Goal: Task Accomplishment & Management: Manage account settings

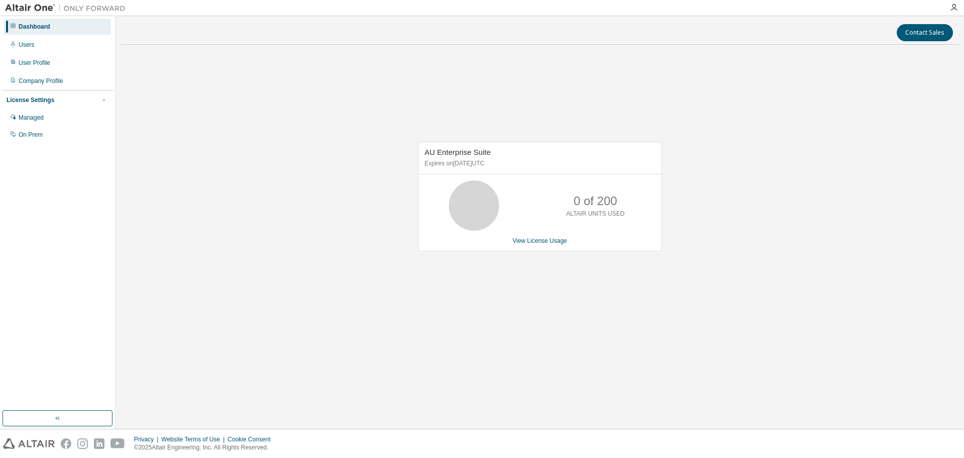
click at [525, 247] on div "AU Enterprise Suite Expires on [DATE] UTC 0 of 200 ALTAIR UNITS USED View Licen…" at bounding box center [540, 197] width 244 height 110
click at [526, 238] on link "View License Usage" at bounding box center [540, 240] width 55 height 7
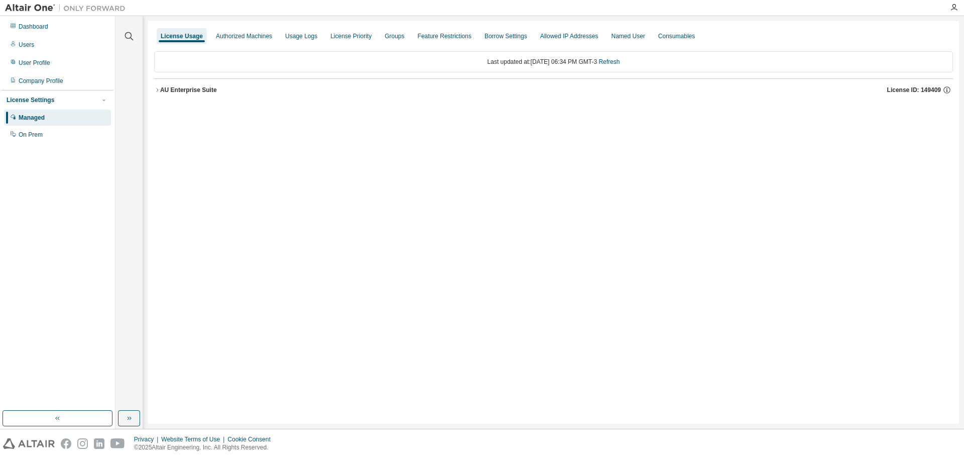
click at [156, 86] on button "AU Enterprise Suite License ID: 149409" at bounding box center [553, 90] width 799 height 22
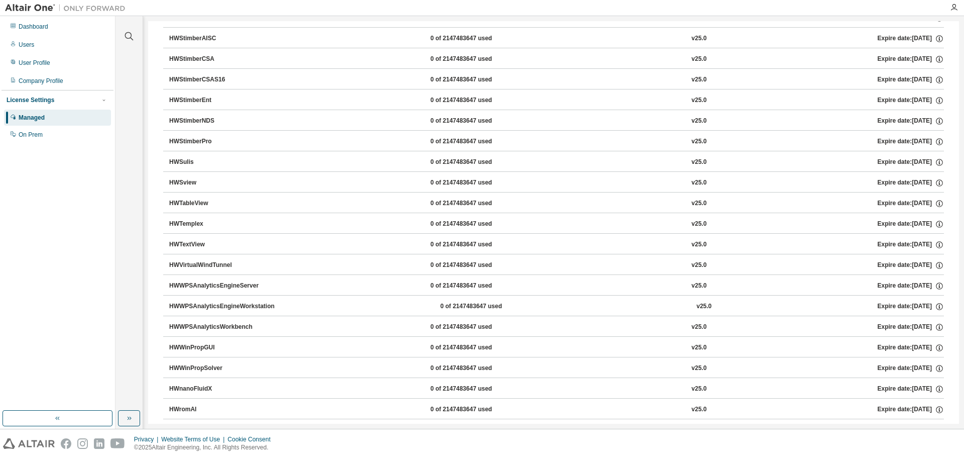
scroll to position [6428, 0]
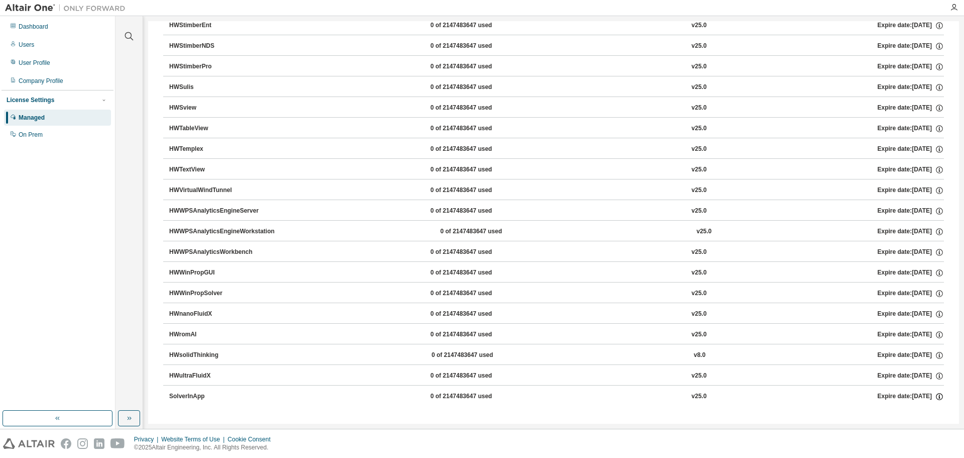
drag, startPoint x: 163, startPoint y: 110, endPoint x: 935, endPoint y: 393, distance: 822.4
copy div "HyperWorks 0 of 200000 used v25.0 Expire date: [DATE] GlobalZoneAM 0 of 200000 …"
click at [143, 281] on div "Clear all Collapse on share string Yes No Only used licenses Yes No Only my usa…" at bounding box center [540, 222] width 849 height 412
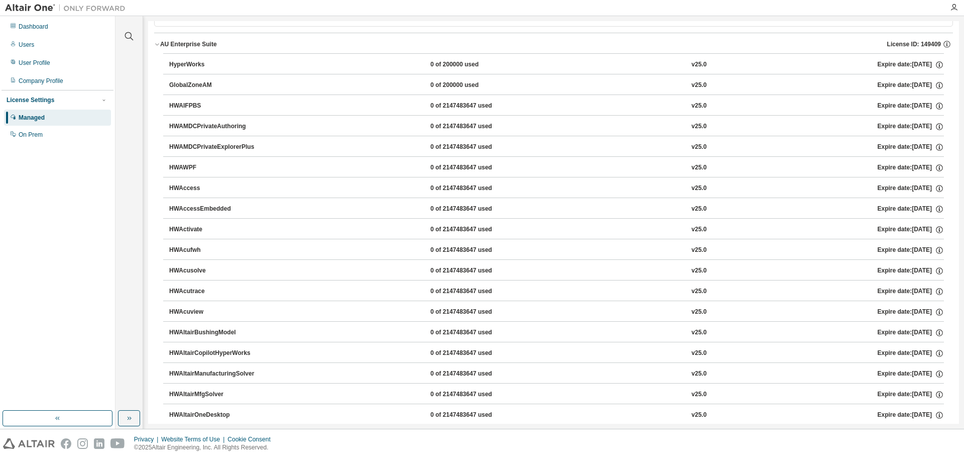
scroll to position [0, 0]
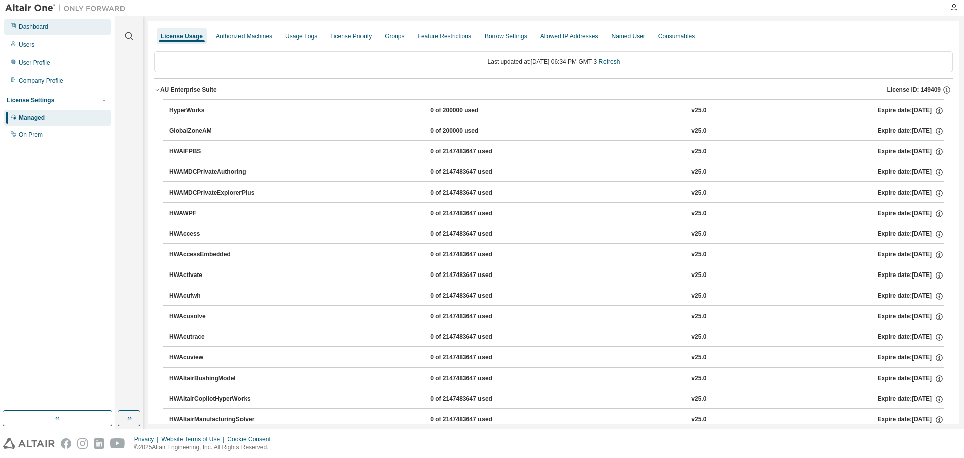
click at [34, 25] on div "Dashboard" at bounding box center [34, 27] width 30 height 8
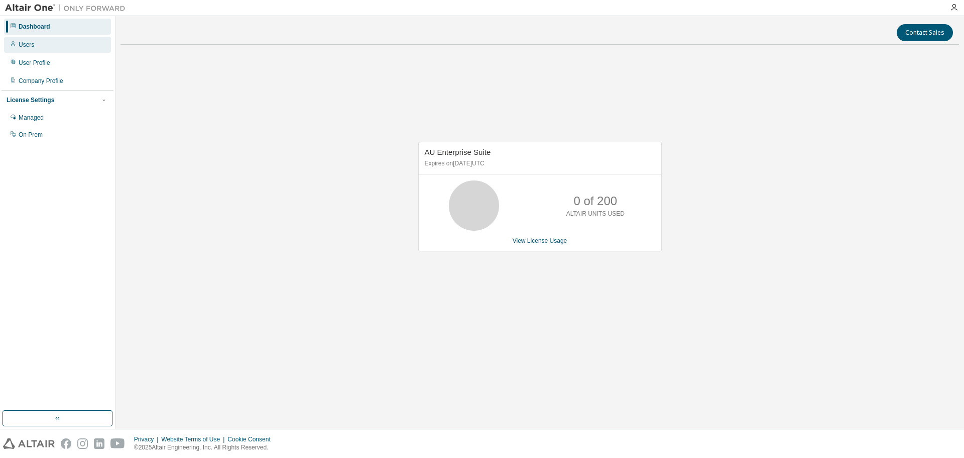
click at [14, 46] on icon at bounding box center [13, 44] width 6 height 6
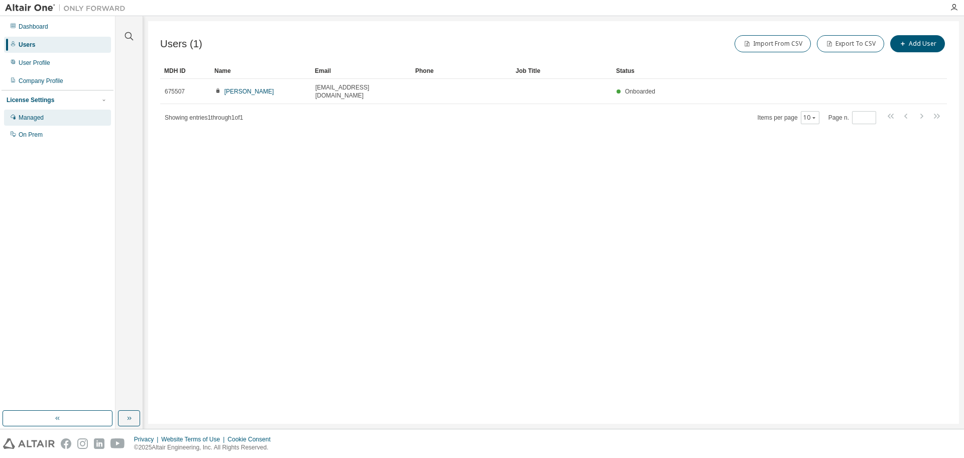
click at [39, 115] on div "Managed" at bounding box center [31, 118] width 25 height 8
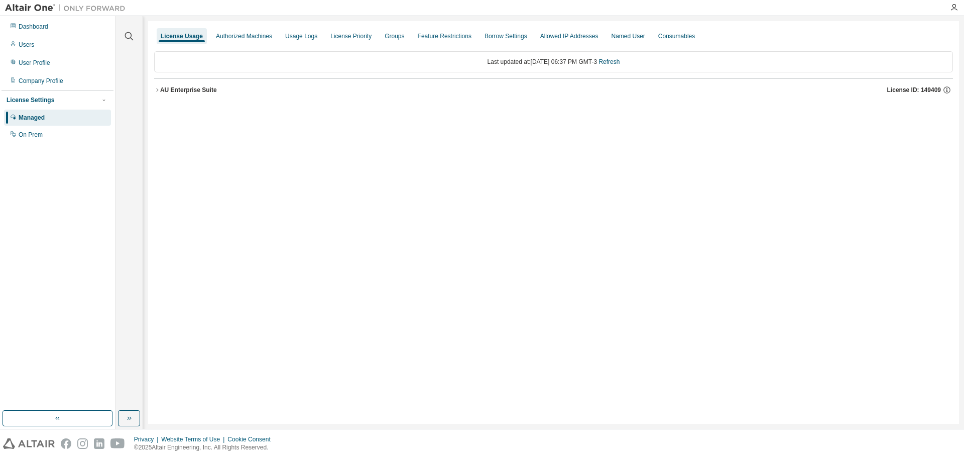
click at [252, 47] on div "Last updated at: [DATE] 06:37 PM GMT-3 Refresh AU Enterprise Suite License ID: …" at bounding box center [553, 76] width 799 height 62
click at [248, 43] on div "Authorized Machines" at bounding box center [244, 36] width 64 height 16
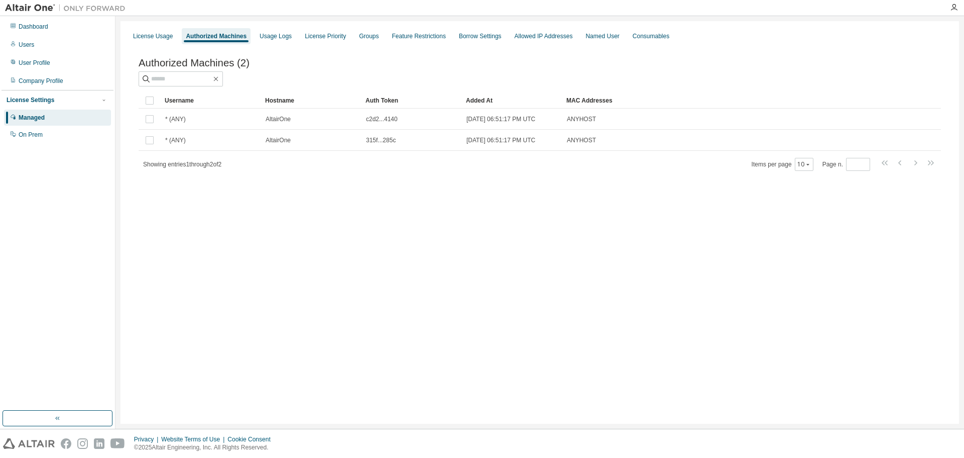
click at [59, 125] on div "Managed" at bounding box center [57, 118] width 107 height 16
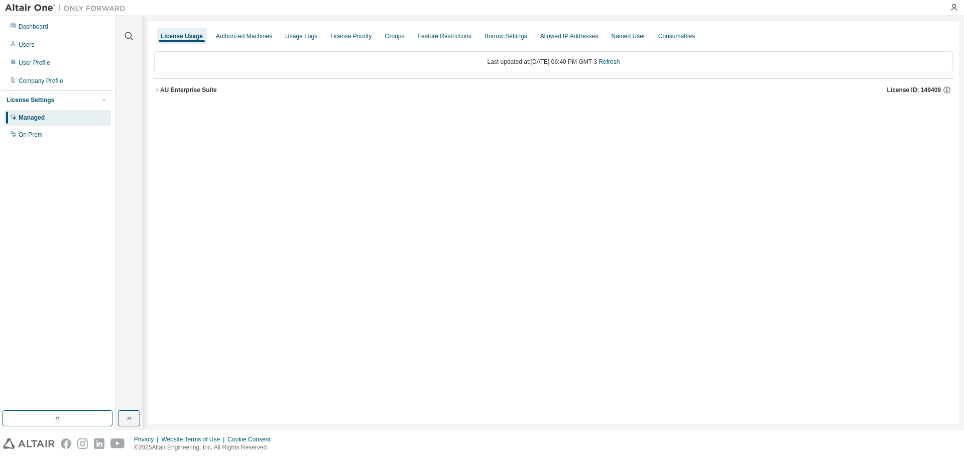
click at [160, 85] on div "AU Enterprise Suite License ID: 149409" at bounding box center [556, 89] width 793 height 9
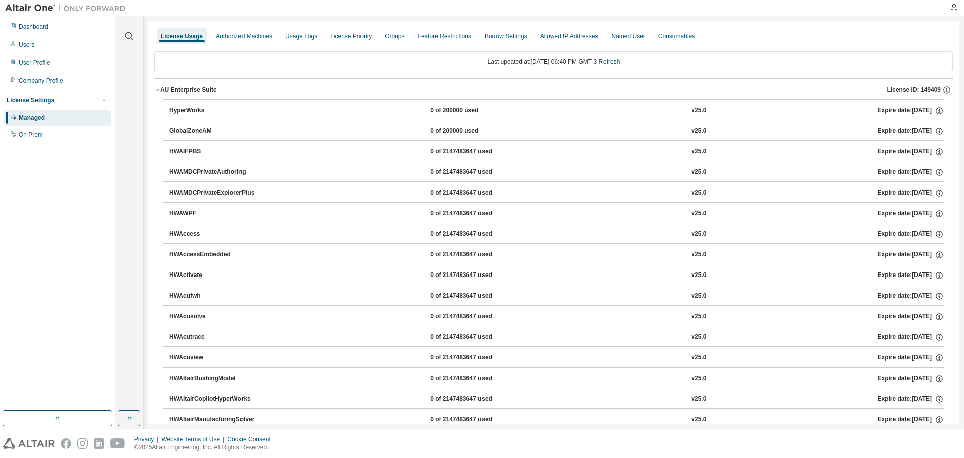
click at [191, 90] on div "AU Enterprise Suite" at bounding box center [188, 90] width 57 height 8
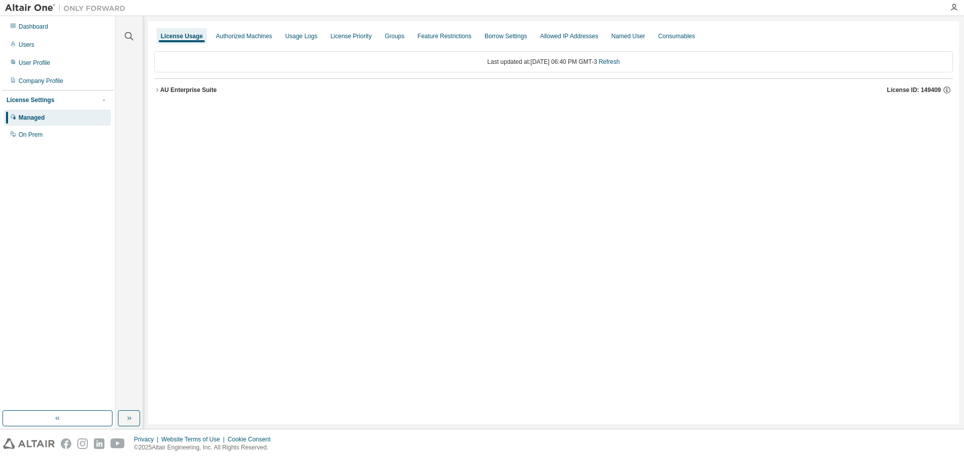
drag, startPoint x: 220, startPoint y: 91, endPoint x: 171, endPoint y: 91, distance: 48.7
click at [171, 91] on div "AU Enterprise Suite License ID: 149409" at bounding box center [556, 89] width 793 height 9
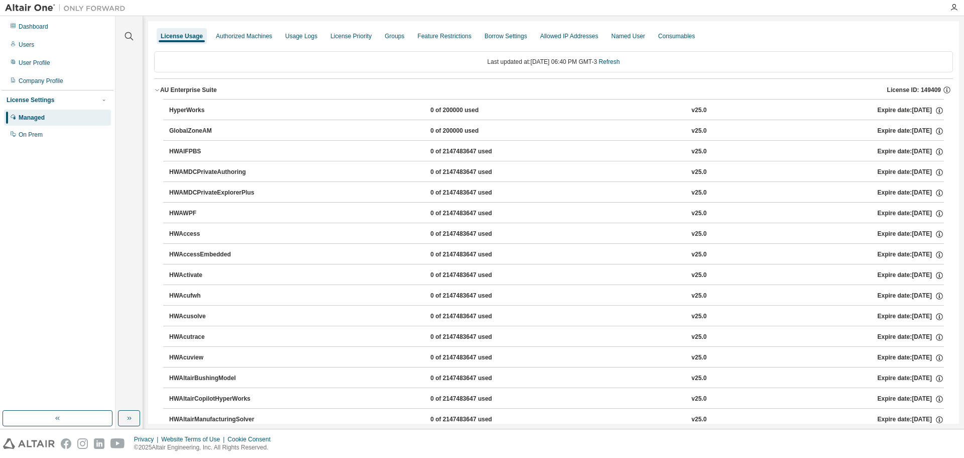
click at [171, 91] on div "AU Enterprise Suite" at bounding box center [188, 90] width 57 height 8
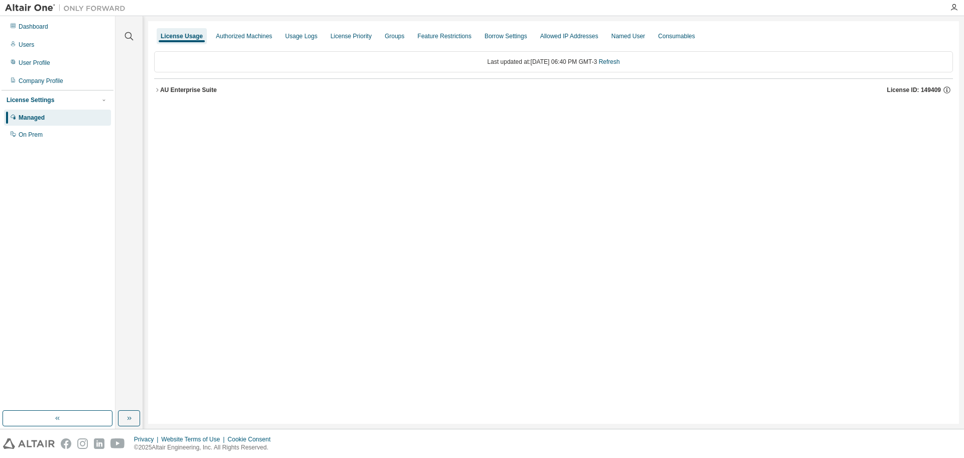
click at [171, 85] on button "AU Enterprise Suite License ID: 149409" at bounding box center [553, 90] width 799 height 22
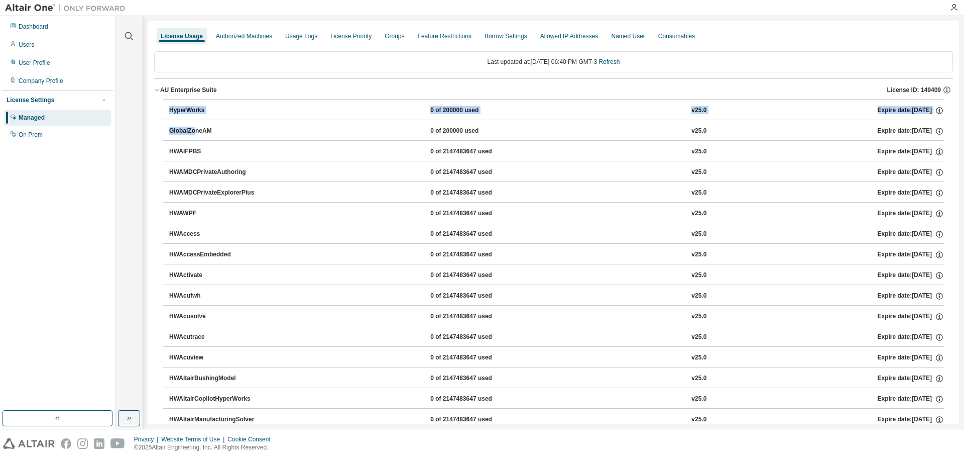
drag, startPoint x: 164, startPoint y: 111, endPoint x: 193, endPoint y: 128, distance: 34.0
click at [191, 108] on div "HyperWorks" at bounding box center [214, 110] width 90 height 9
click at [164, 107] on div "HyperWorks 0 of 200000 used v25.0 Expire date: [DATE]" at bounding box center [553, 109] width 781 height 21
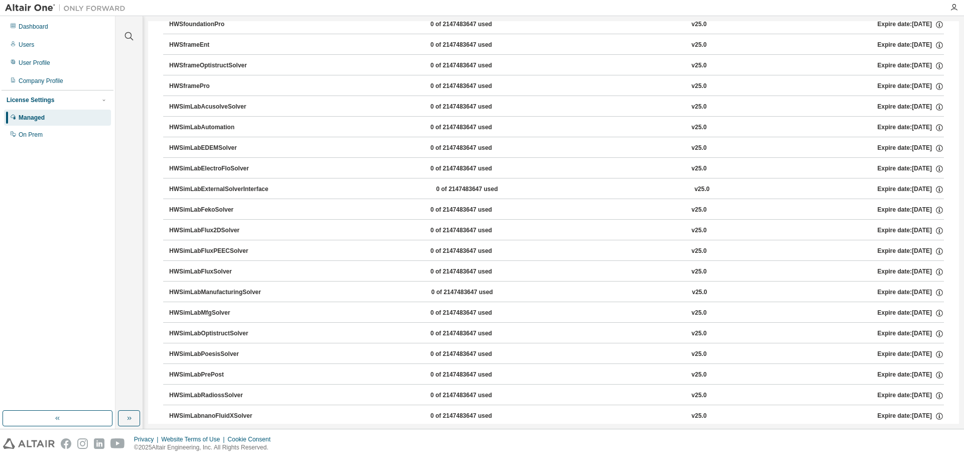
scroll to position [6428, 0]
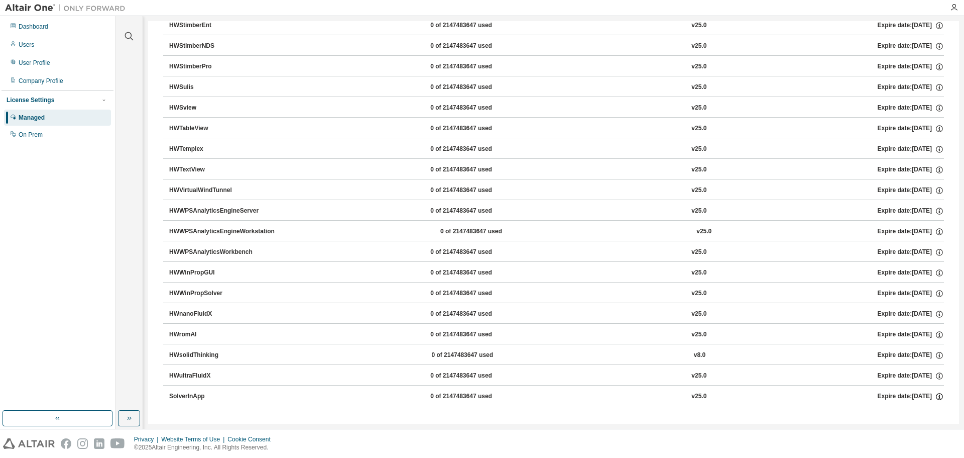
drag, startPoint x: 164, startPoint y: 107, endPoint x: 937, endPoint y: 398, distance: 825.8
copy div "HyperWorks 0 of 200000 used v25.0 Expire date: [DATE] GlobalZoneAM 0 of 200000 …"
click at [373, 193] on div "HWVirtualWindTunnel 0 of 2147483647 used v25.0 Expire date: [DATE]" at bounding box center [556, 190] width 775 height 9
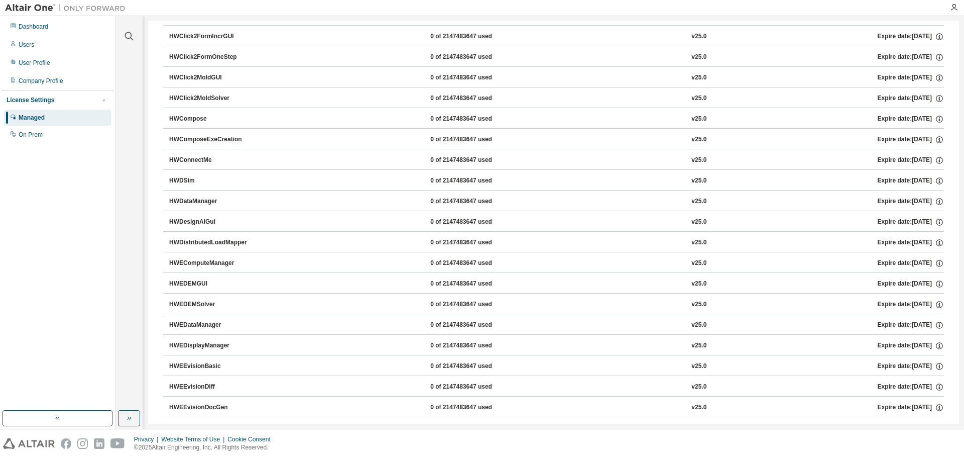
scroll to position [0, 0]
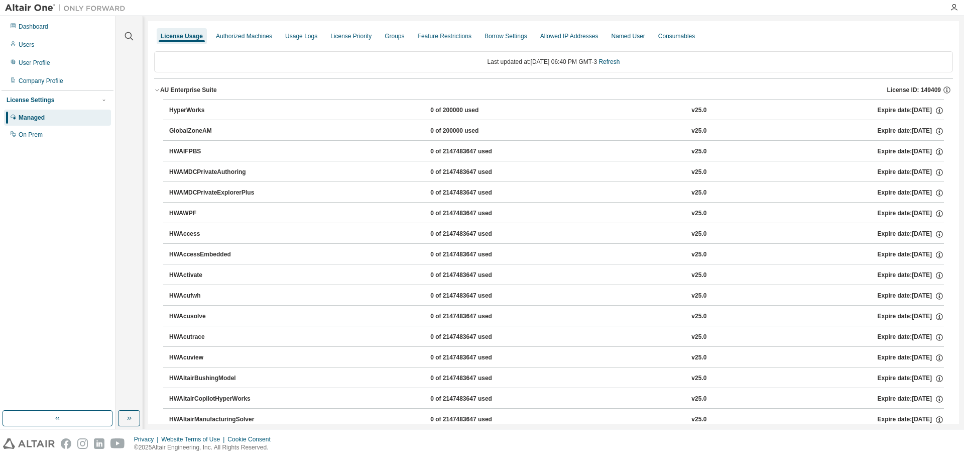
click at [256, 119] on button "HyperWorks 0 of 200000 used v25.0 Expire date: [DATE]" at bounding box center [556, 110] width 775 height 22
click at [205, 103] on button "HyperWorks 0 of 200000 used v25.0 Expire date: [DATE]" at bounding box center [556, 110] width 775 height 22
click at [226, 107] on div "HyperWorks" at bounding box center [214, 110] width 90 height 9
click at [96, 221] on div "Dashboard Users User Profile Company Profile License Settings Managed On Prem" at bounding box center [58, 213] width 112 height 391
click at [38, 33] on div "Dashboard" at bounding box center [57, 27] width 107 height 16
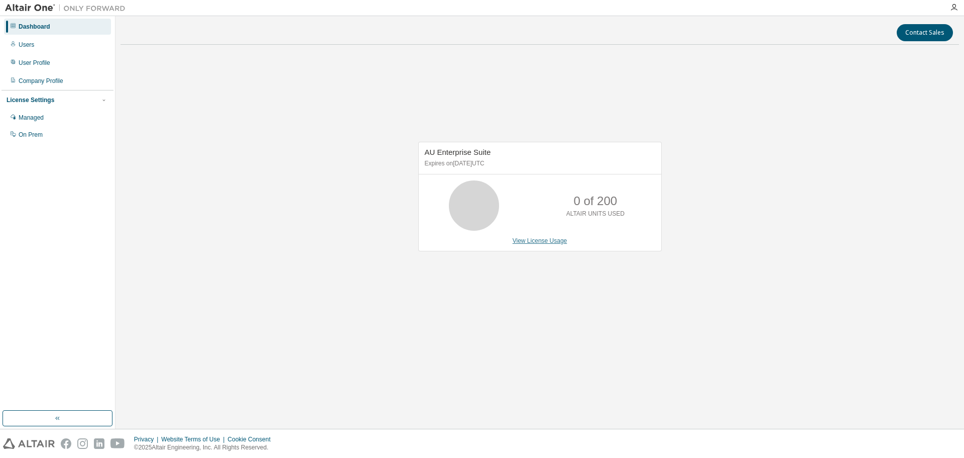
click at [523, 239] on link "View License Usage" at bounding box center [540, 240] width 55 height 7
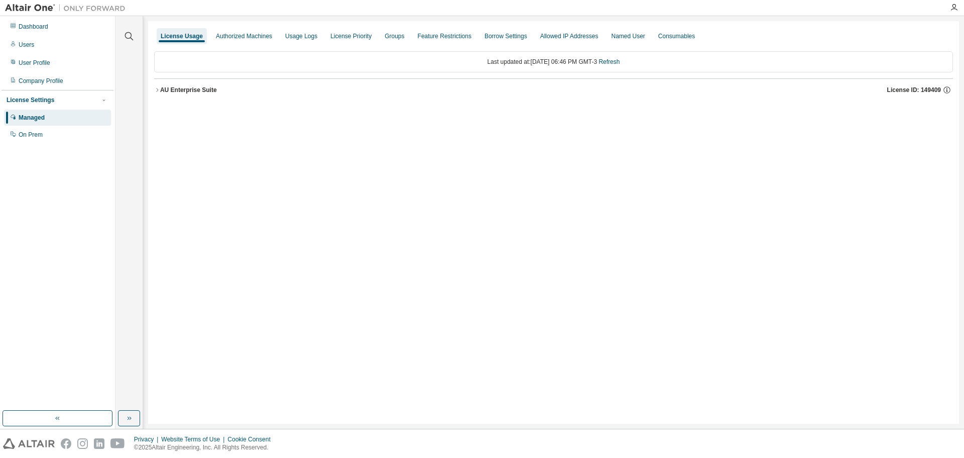
click at [160, 91] on icon "button" at bounding box center [157, 90] width 6 height 6
